Goal: Navigation & Orientation: Find specific page/section

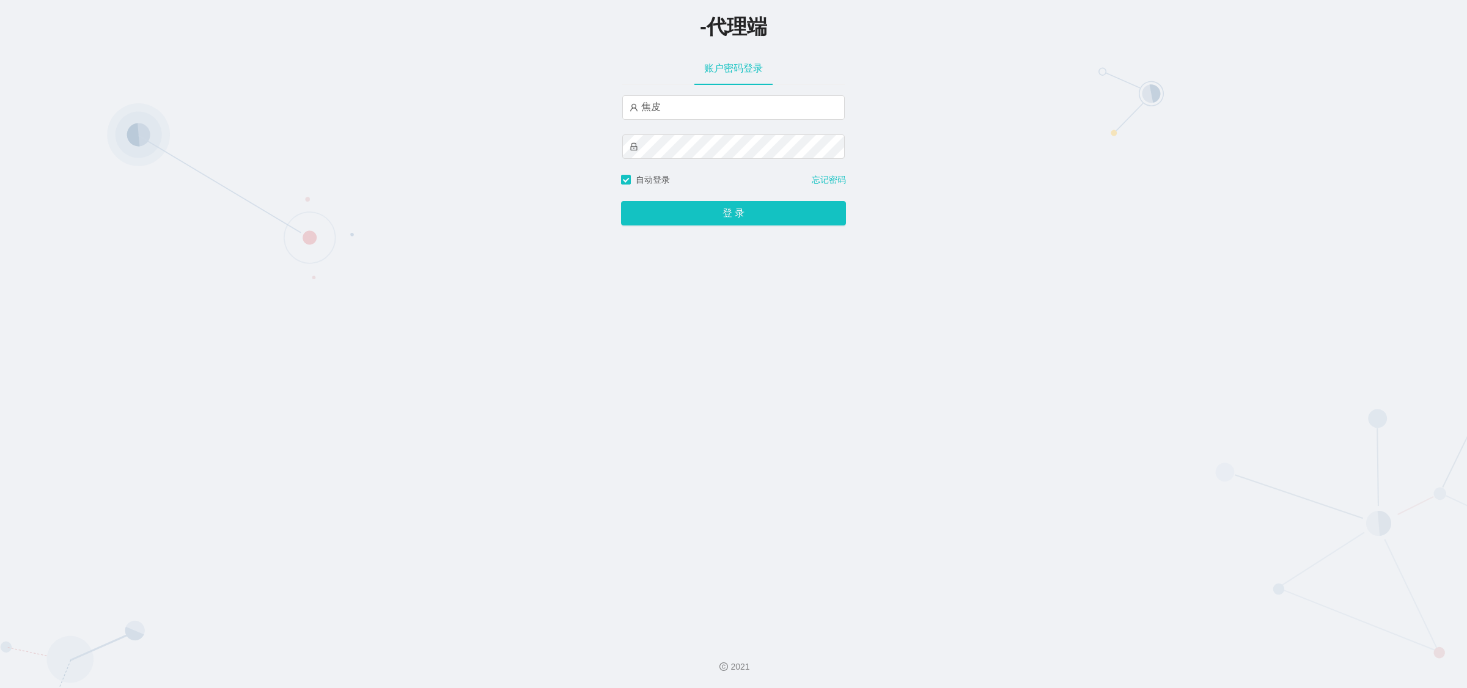
type input "焦皮"
click at [903, 369] on div "-代理端 账户密码登录 焦皮 自动登录 忘记密码 登 录" at bounding box center [733, 315] width 1467 height 631
click at [624, 217] on button "登 录" at bounding box center [733, 213] width 225 height 24
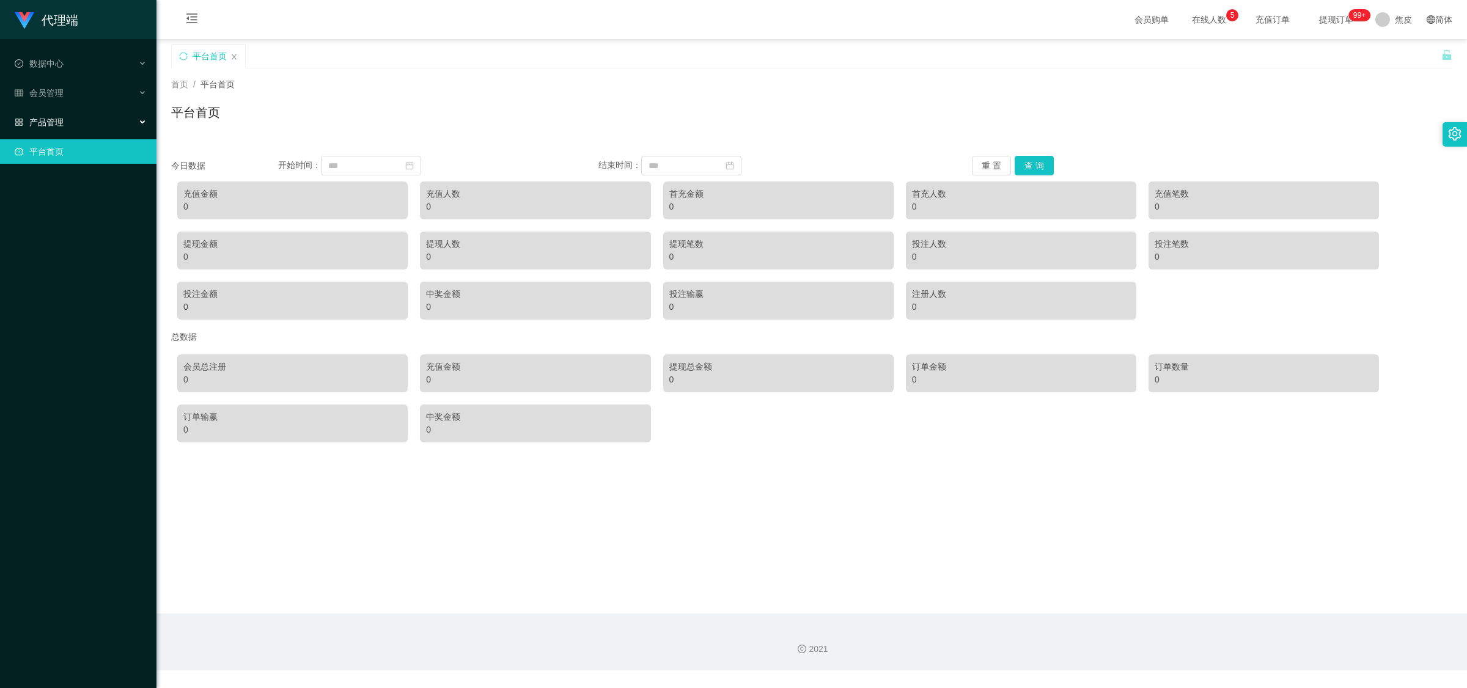
click at [29, 121] on span "产品管理" at bounding box center [39, 122] width 49 height 10
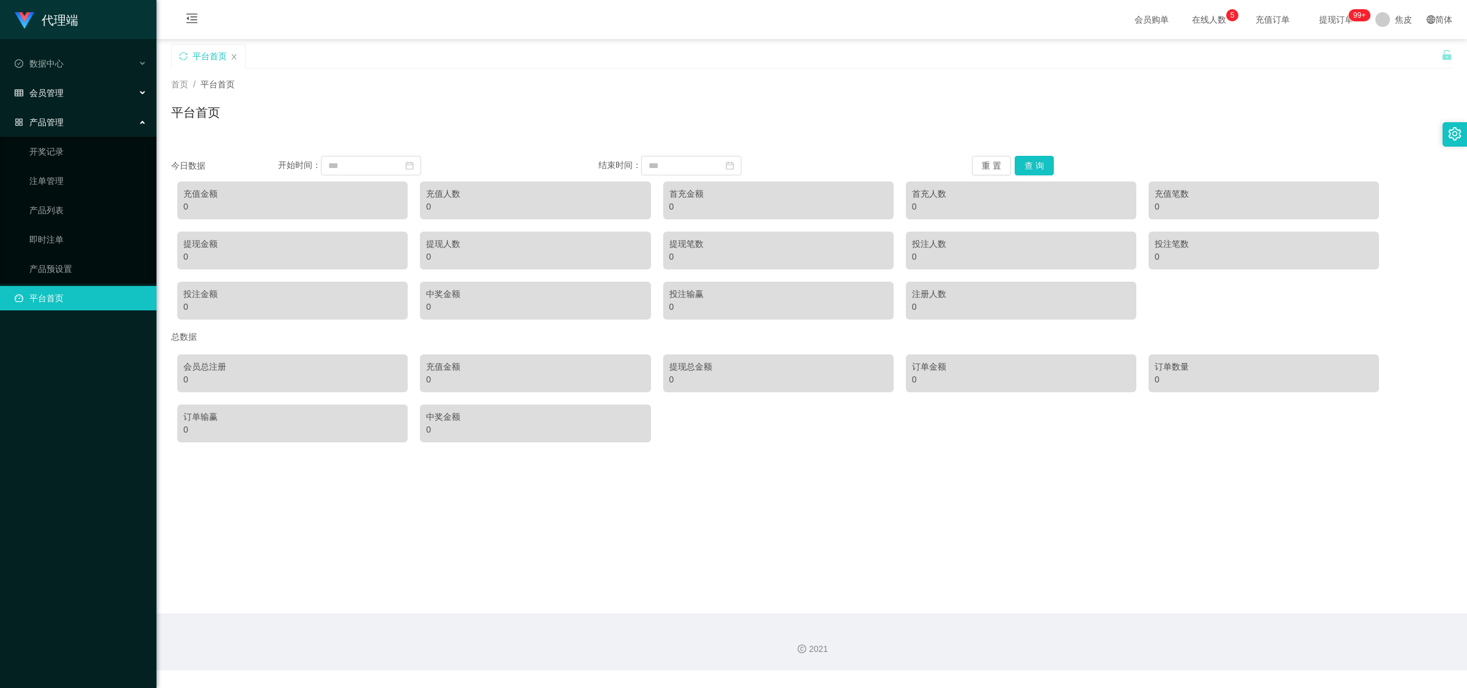
click at [35, 90] on span "会员管理" at bounding box center [39, 93] width 49 height 10
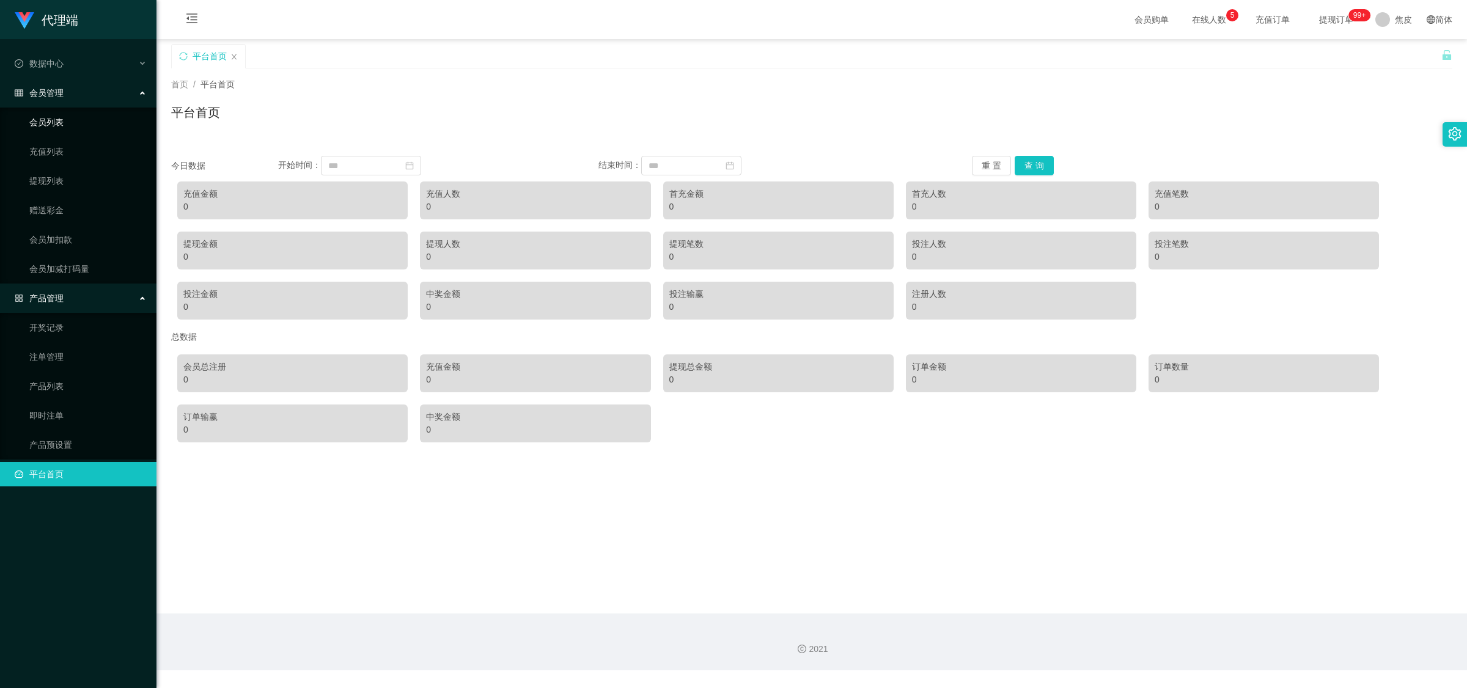
click at [68, 123] on link "会员列表" at bounding box center [87, 122] width 117 height 24
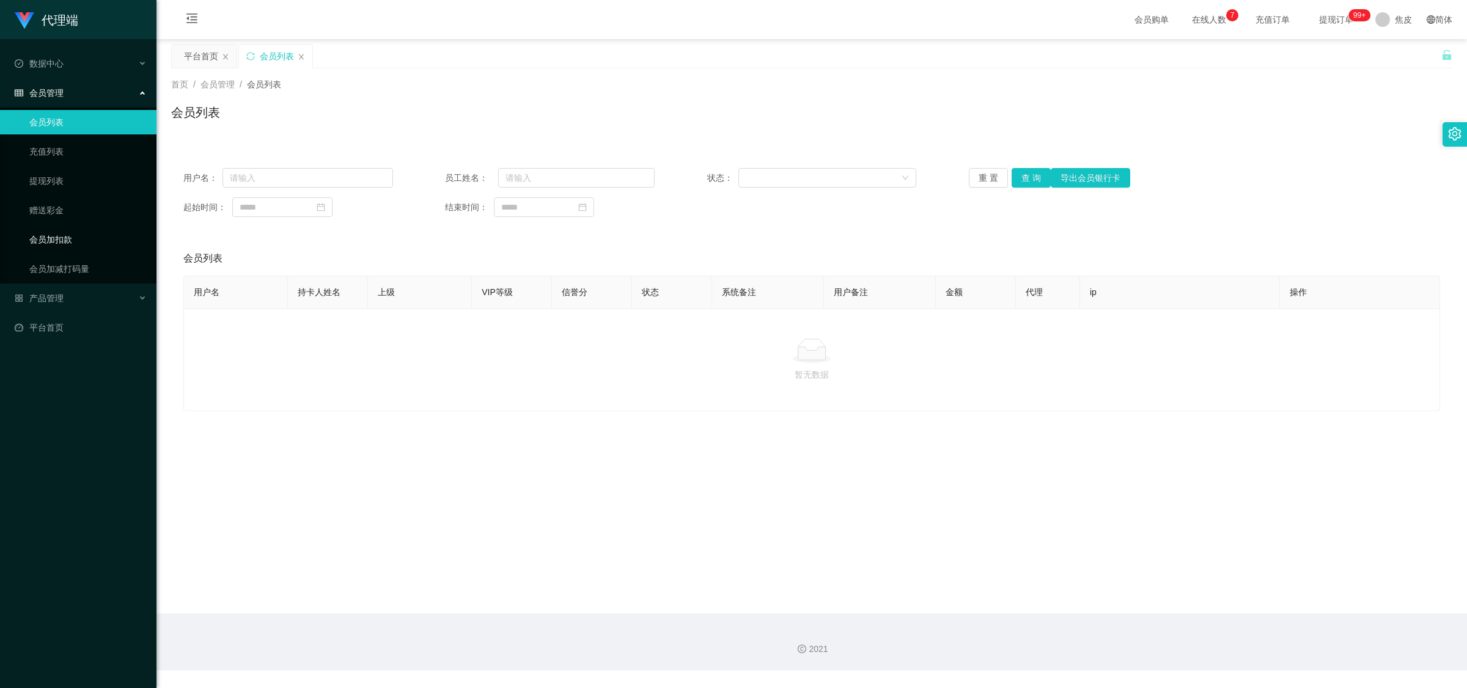
click at [60, 234] on link "会员加扣款" at bounding box center [87, 239] width 117 height 24
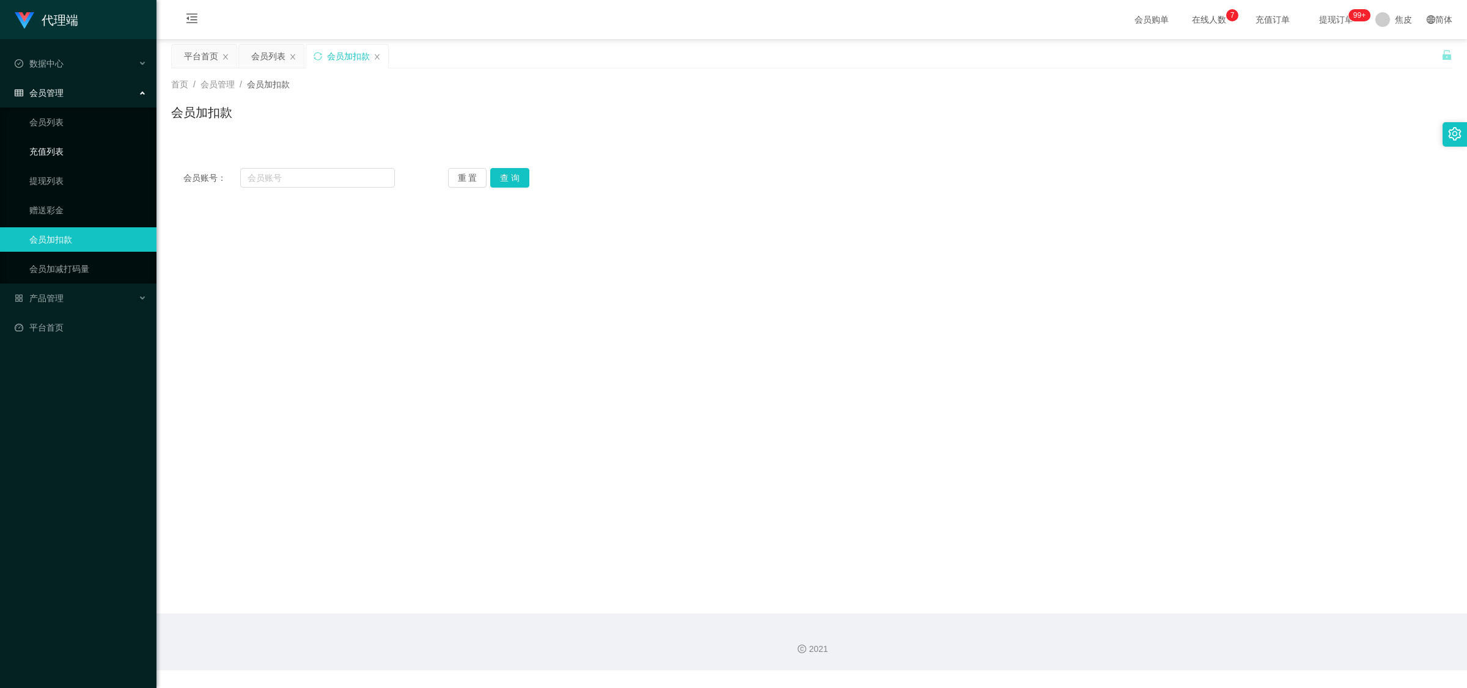
click at [58, 147] on link "充值列表" at bounding box center [87, 151] width 117 height 24
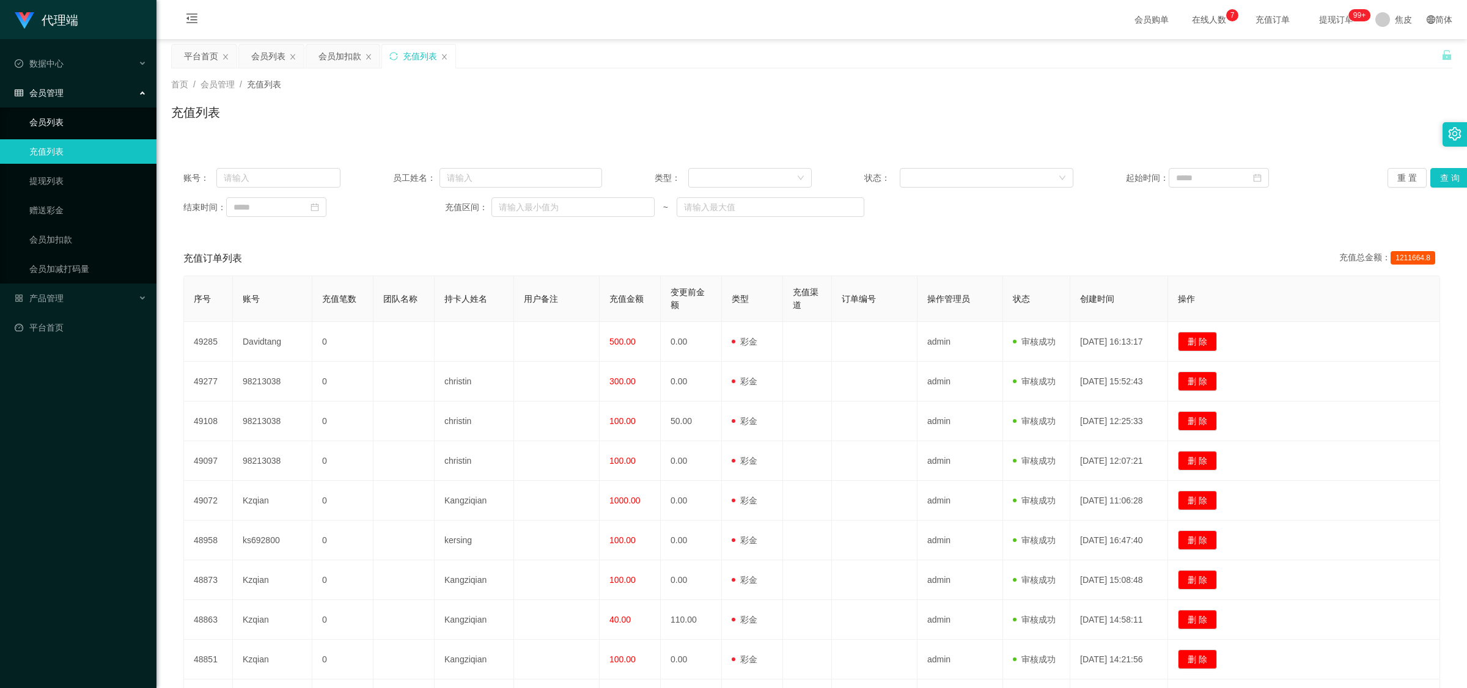
click at [56, 122] on link "会员列表" at bounding box center [87, 122] width 117 height 24
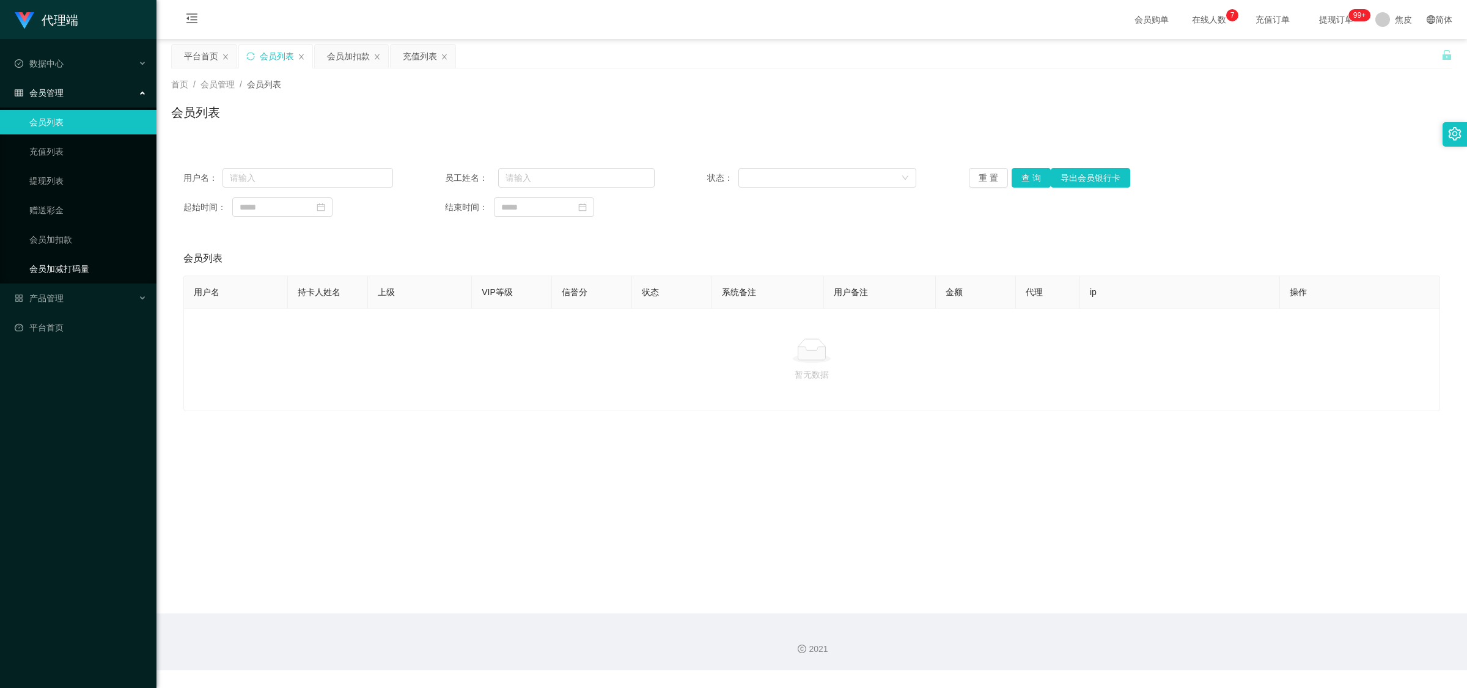
click at [64, 261] on link "会员加减打码量" at bounding box center [87, 269] width 117 height 24
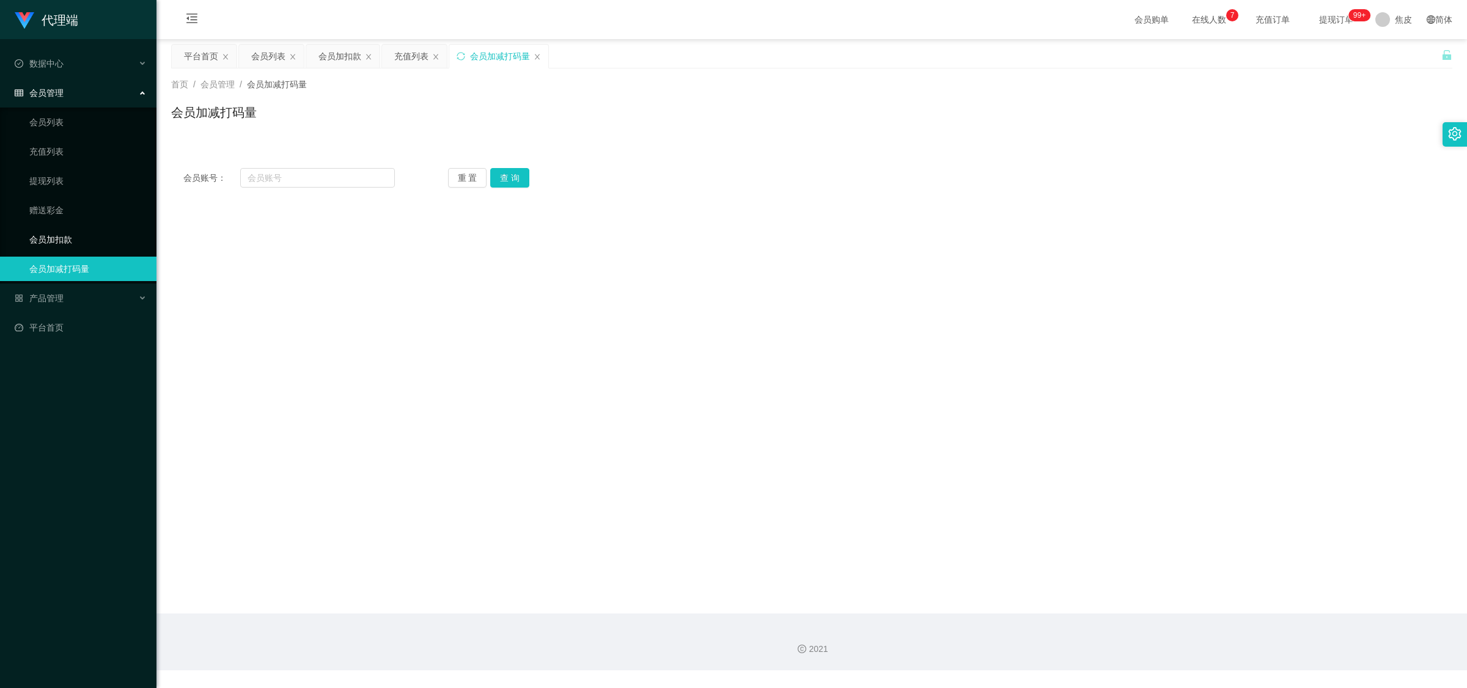
click at [67, 240] on link "会员加扣款" at bounding box center [87, 239] width 117 height 24
